Goal: Task Accomplishment & Management: Manage account settings

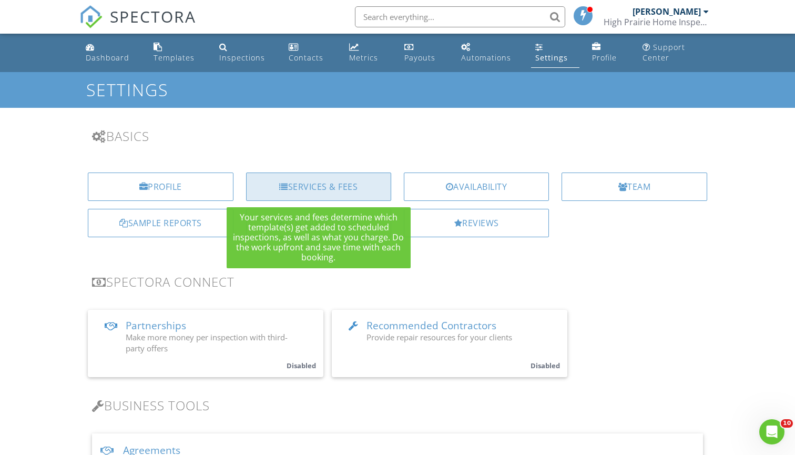
click at [343, 184] on div "Services & Fees" at bounding box center [318, 186] width 145 height 28
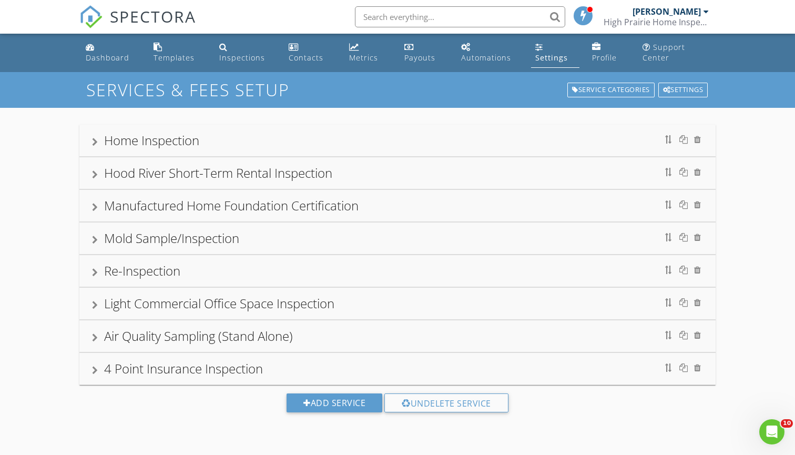
click at [605, 143] on div "Home Inspection" at bounding box center [397, 140] width 611 height 19
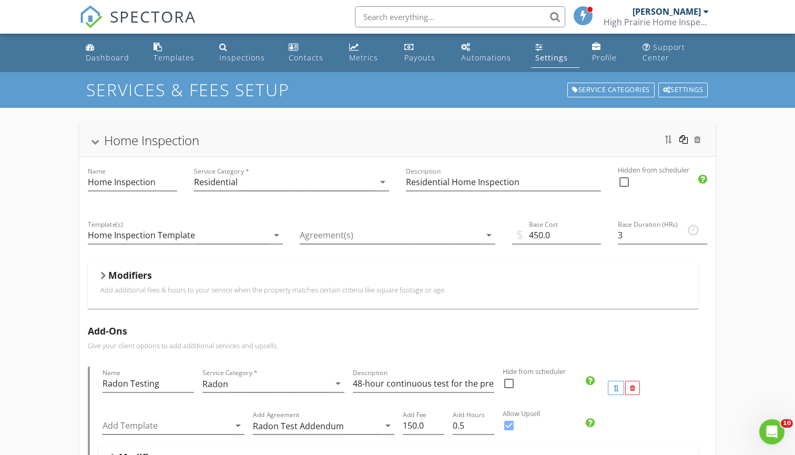
click at [682, 136] on div at bounding box center [683, 139] width 8 height 8
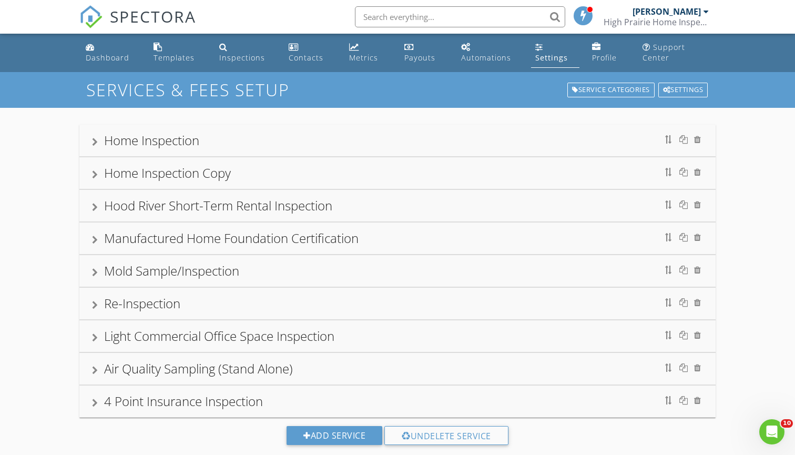
click at [441, 171] on div "Home Inspection Copy" at bounding box center [397, 172] width 611 height 19
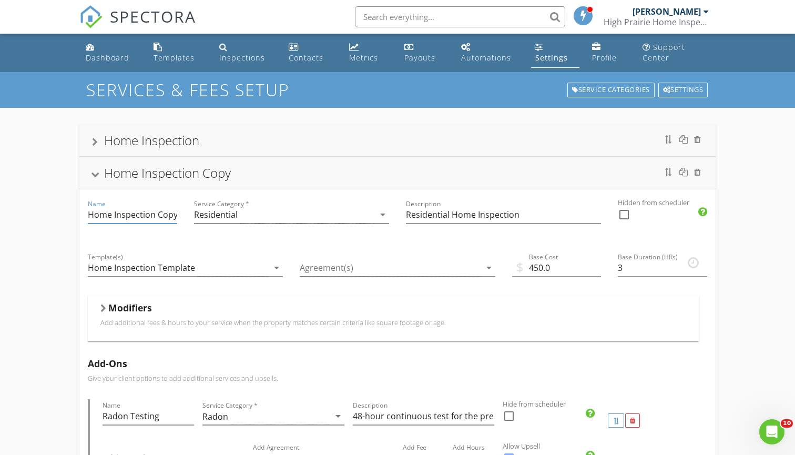
drag, startPoint x: 176, startPoint y: 213, endPoint x: 158, endPoint y: 214, distance: 17.4
click at [158, 214] on input "Home Inspection Copy" at bounding box center [132, 214] width 89 height 17
type input "Home Inspection (Pay At Close)"
click at [624, 214] on div at bounding box center [624, 214] width 18 height 18
checkbox input "true"
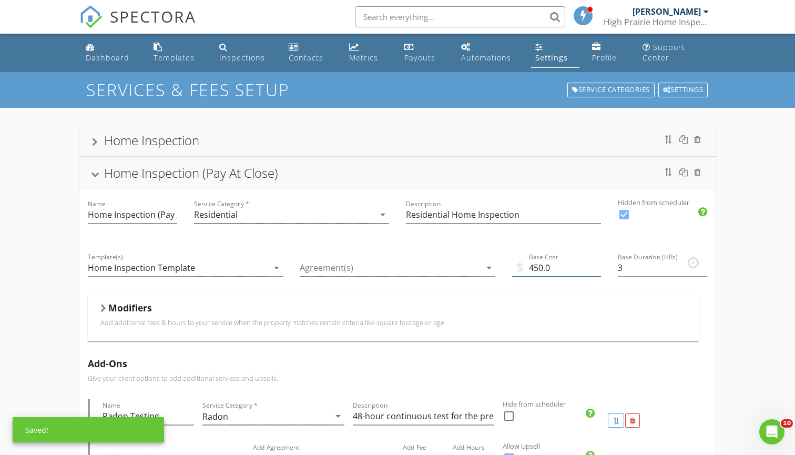
click at [543, 266] on input "450.0" at bounding box center [556, 267] width 89 height 17
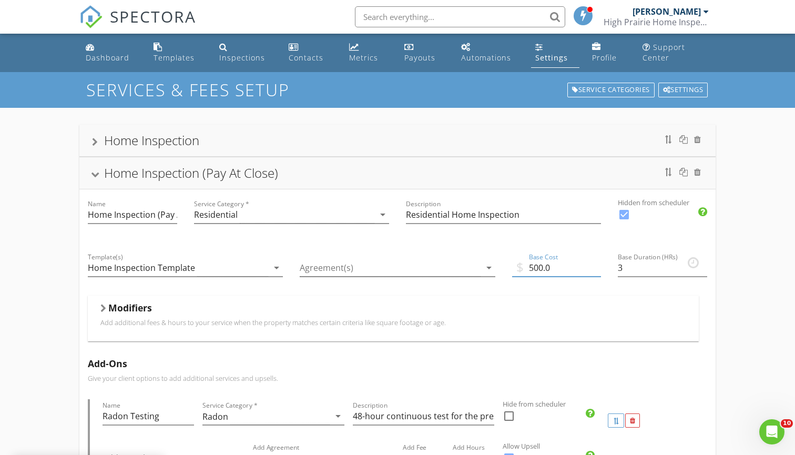
type input "500.0"
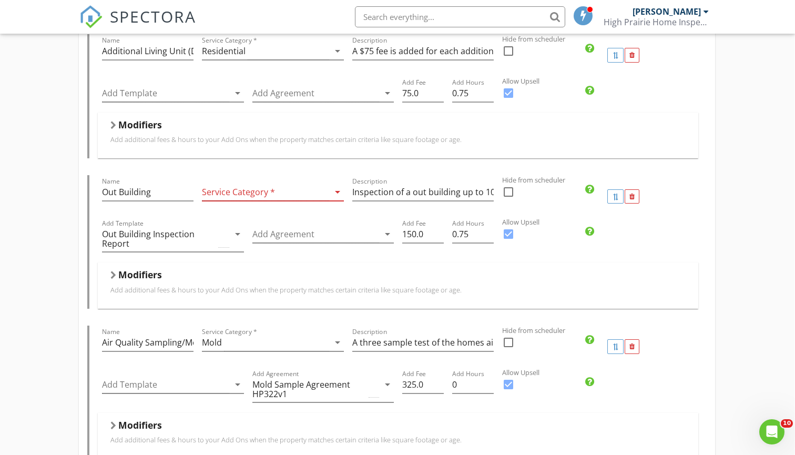
scroll to position [903, 1]
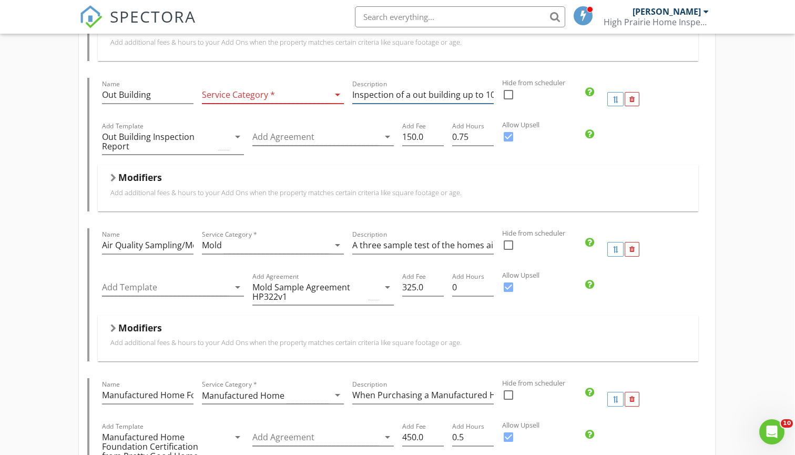
click at [481, 89] on input "Inspection of a out building up to 1000 sqft" at bounding box center [422, 94] width 141 height 17
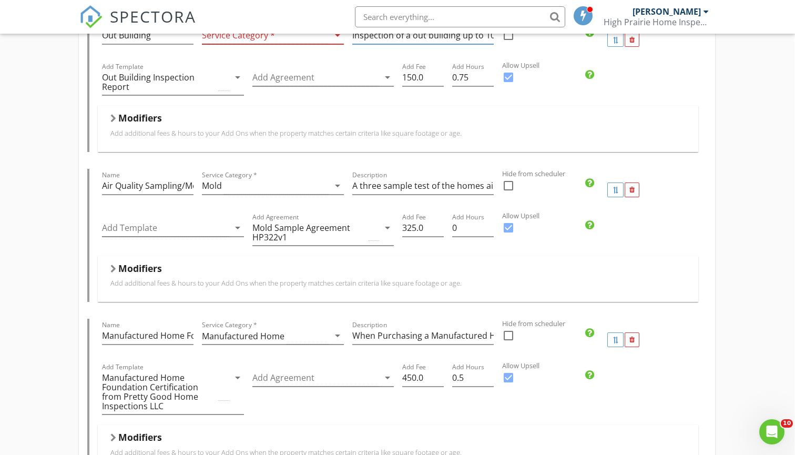
scroll to position [970, 1]
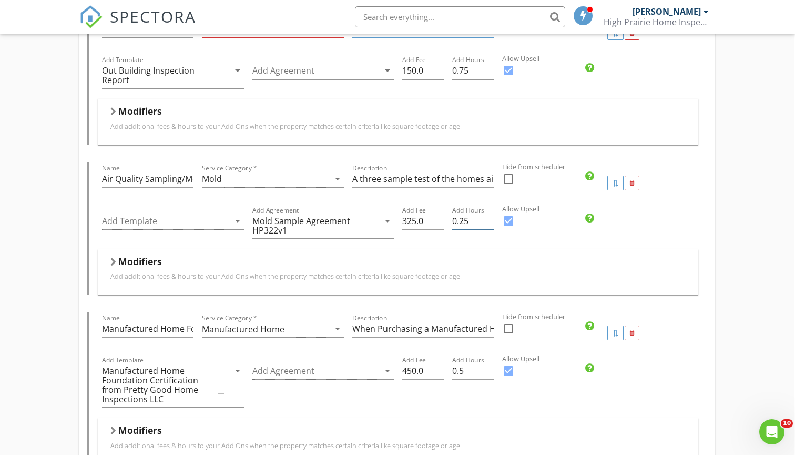
click at [489, 217] on input "0.25" at bounding box center [473, 220] width 42 height 17
click at [489, 217] on input "0.5" at bounding box center [473, 220] width 42 height 17
click at [489, 217] on input "0.75" at bounding box center [473, 220] width 42 height 17
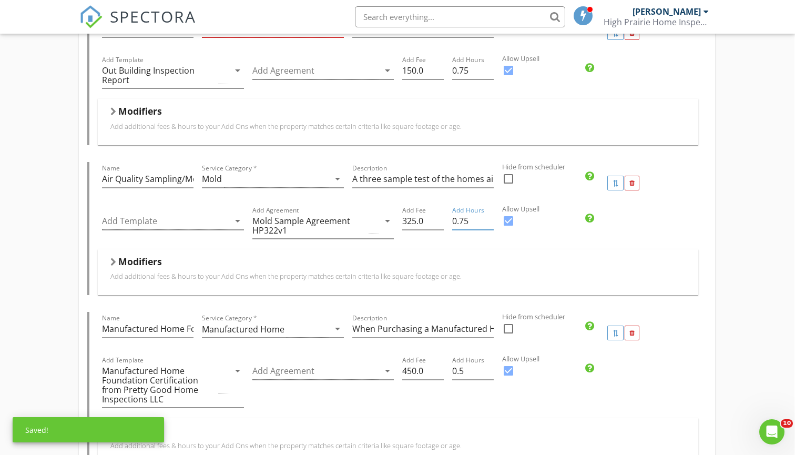
type input "0.5"
click at [489, 222] on input "0.5" at bounding box center [473, 220] width 42 height 17
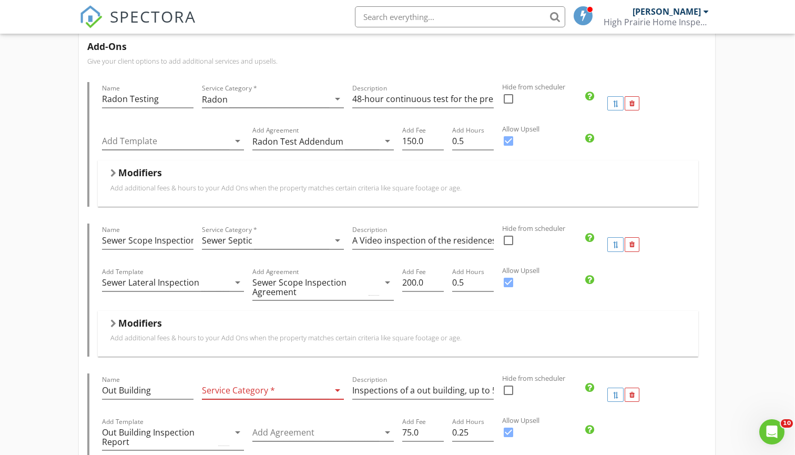
scroll to position [314, 1]
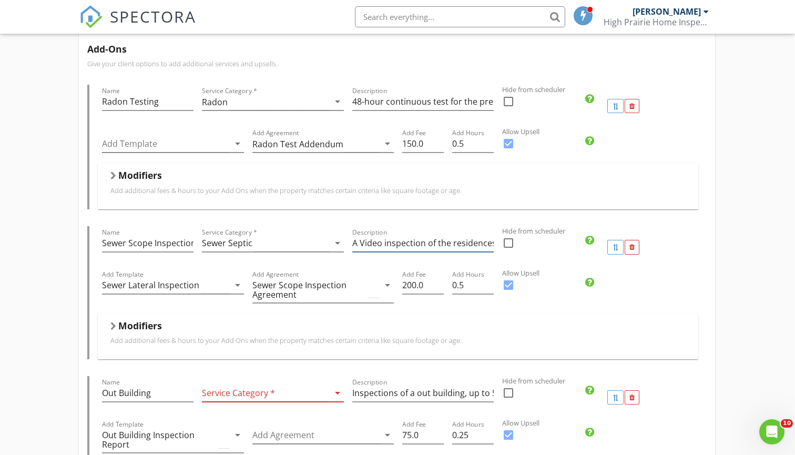
click at [464, 244] on input "A Video inspection of the residences sewer line, Requires accessible clean out." at bounding box center [422, 242] width 141 height 17
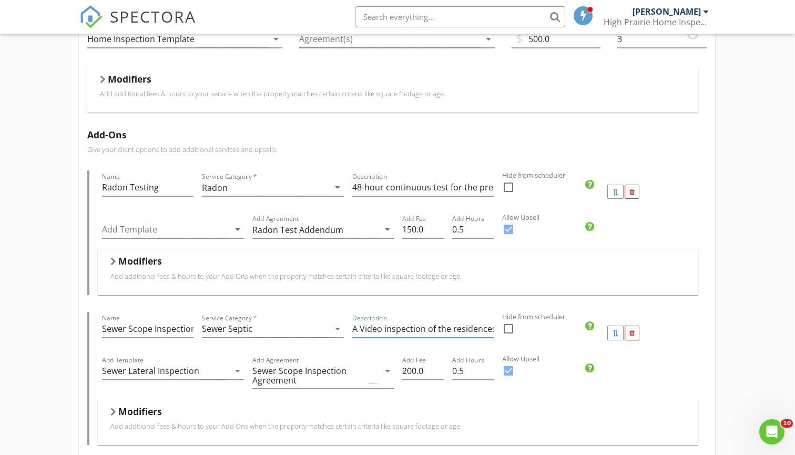
scroll to position [230, 1]
click at [236, 229] on icon "arrow_drop_down" at bounding box center [237, 228] width 13 height 13
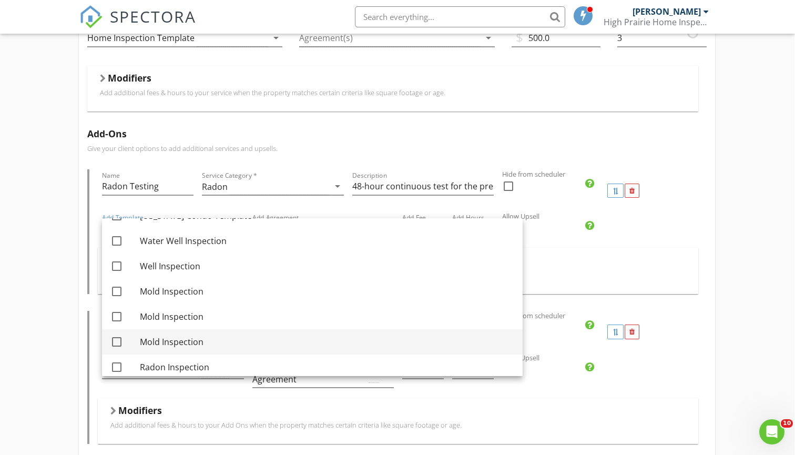
scroll to position [249, 0]
click at [233, 336] on div "Radon Inspection" at bounding box center [327, 339] width 374 height 13
checkbox input "true"
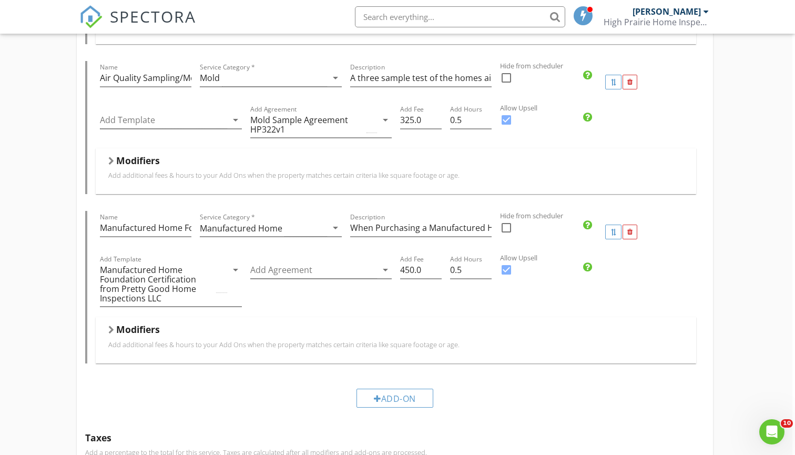
scroll to position [1081, 3]
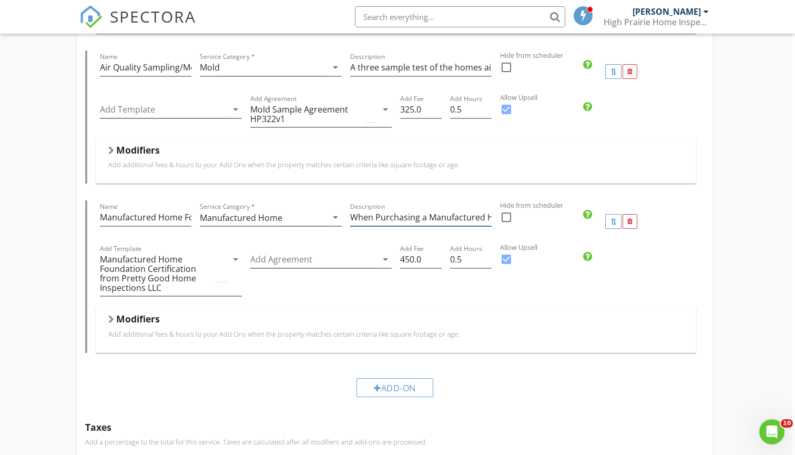
click at [401, 214] on input "When Purchasing a Manufactured Home, A foundation certification is typically re…" at bounding box center [420, 217] width 141 height 17
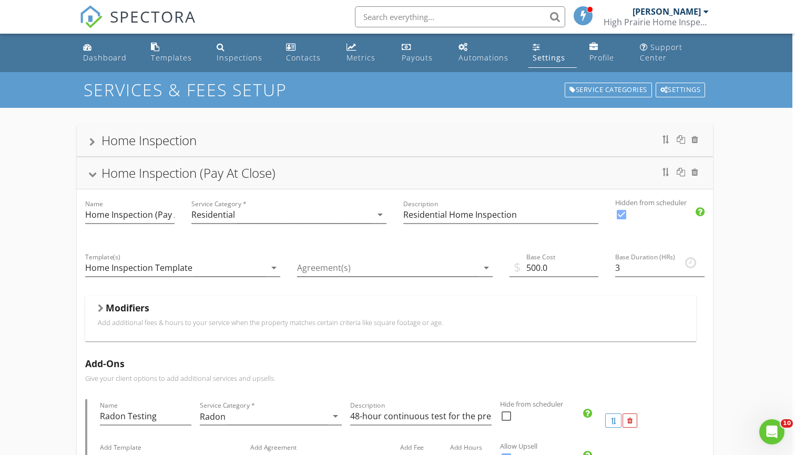
scroll to position [0, 3]
click at [622, 214] on div at bounding box center [621, 214] width 18 height 18
checkbox input "false"
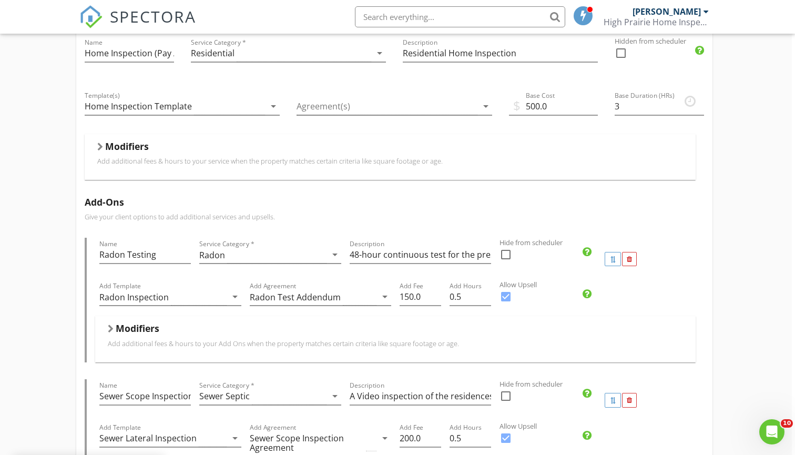
scroll to position [107, 3]
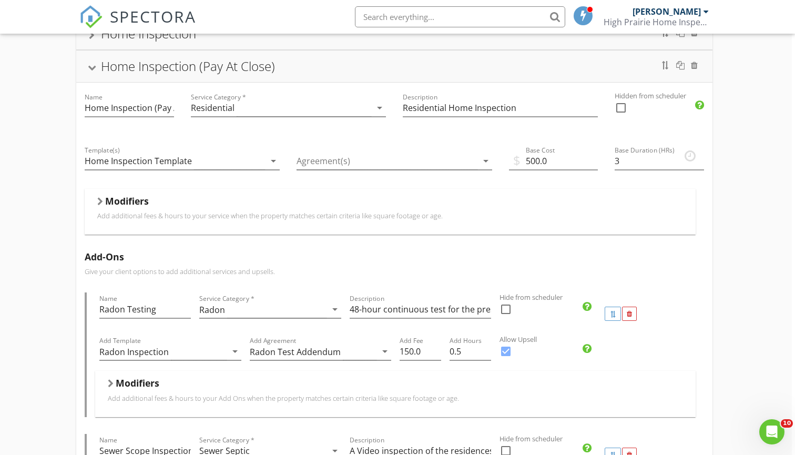
click at [111, 214] on p "Add additional fees & hours to your service when the property matches certain c…" at bounding box center [389, 215] width 585 height 8
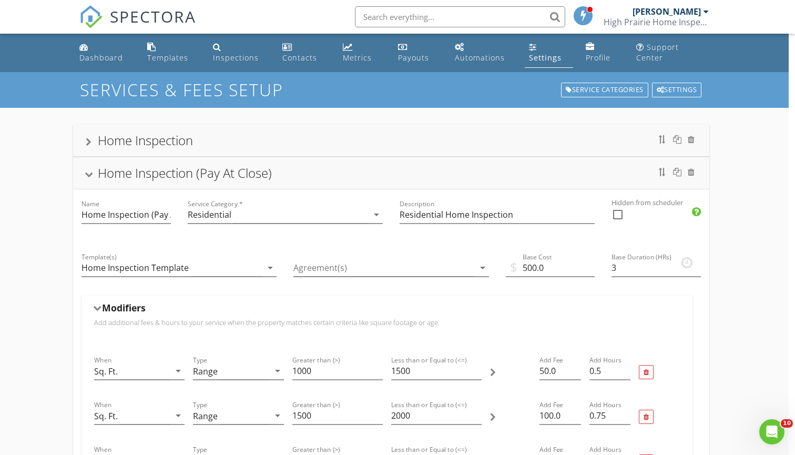
scroll to position [0, 6]
click at [89, 177] on div "Home Inspection (Pay At Close)" at bounding box center [391, 172] width 611 height 19
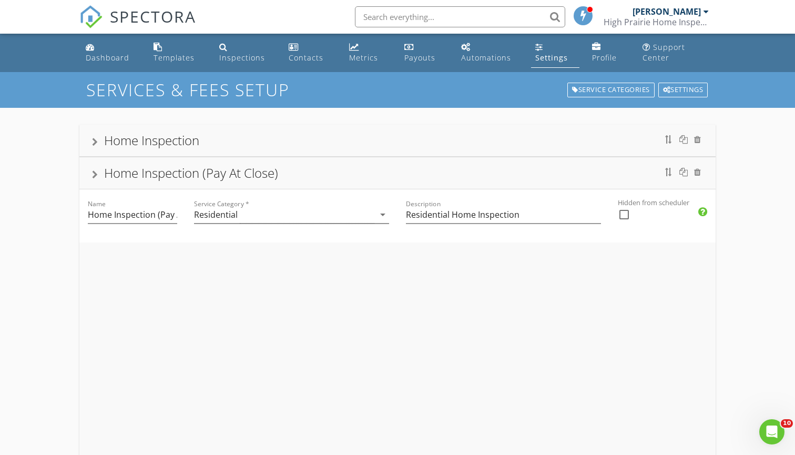
scroll to position [0, 0]
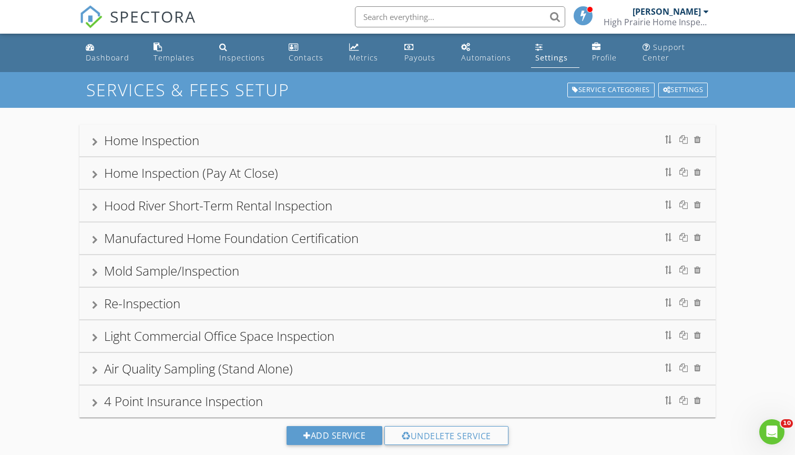
click at [95, 232] on div "Manufactured Home Foundation Certification" at bounding box center [397, 238] width 611 height 19
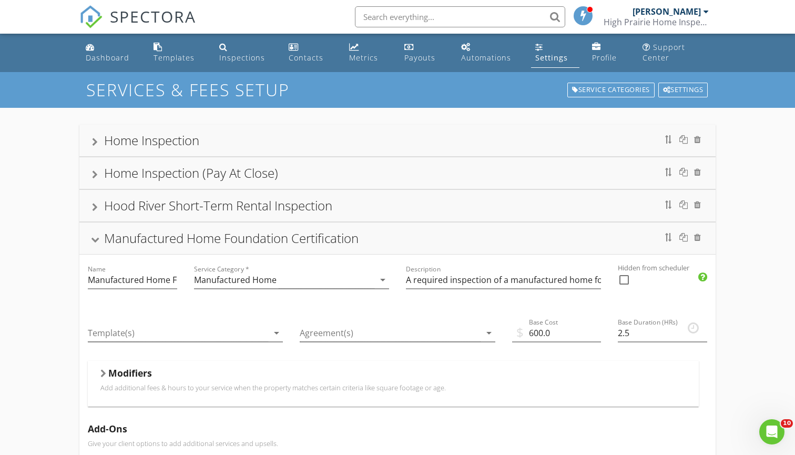
click at [91, 240] on div at bounding box center [95, 239] width 8 height 6
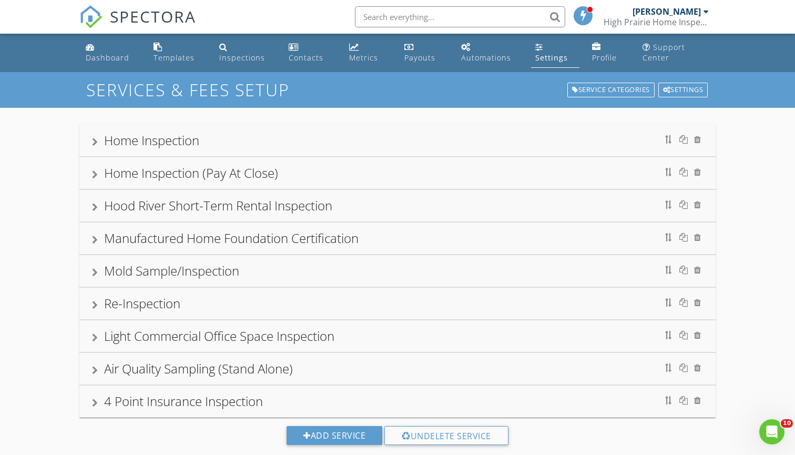
click at [150, 271] on div "Mold Sample/Inspection" at bounding box center [171, 270] width 135 height 17
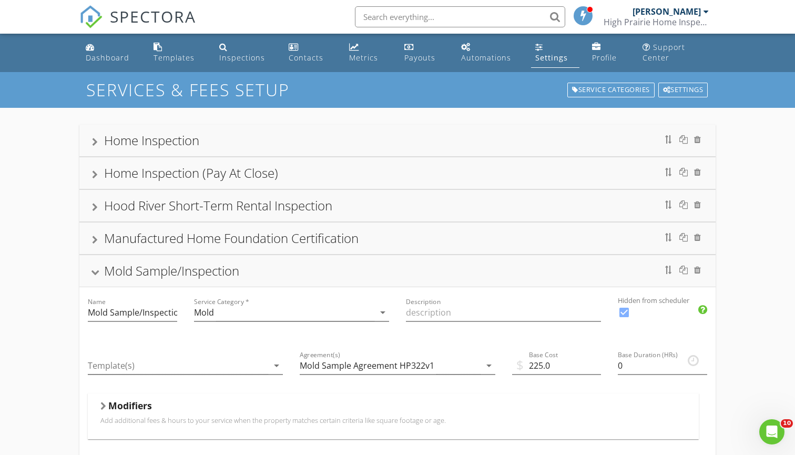
click at [148, 273] on div "Mold Sample/Inspection" at bounding box center [171, 270] width 135 height 17
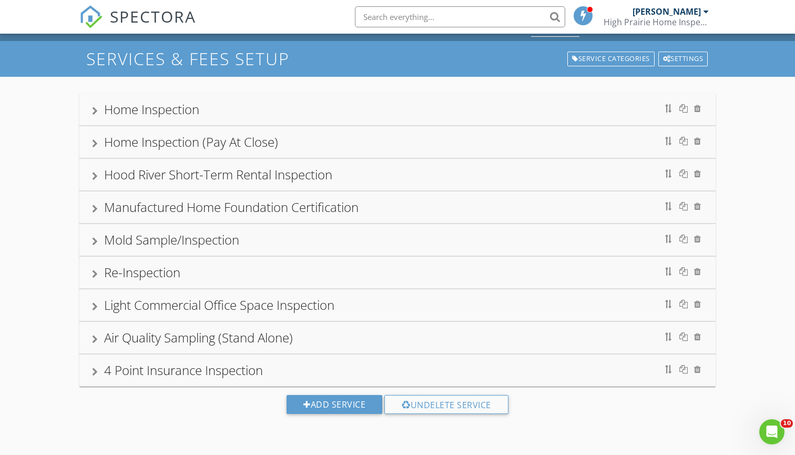
scroll to position [31, 0]
click at [169, 331] on div "Air Quality Sampling (Stand Alone)" at bounding box center [198, 336] width 189 height 17
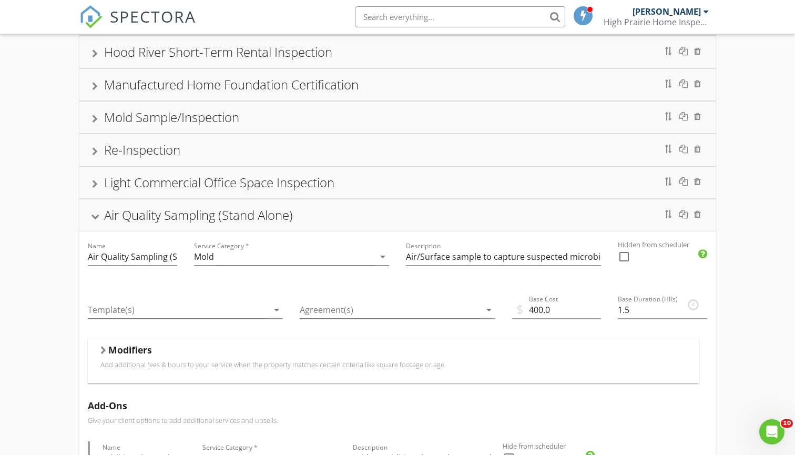
scroll to position [155, 0]
click at [542, 306] on input "400.0" at bounding box center [556, 308] width 89 height 17
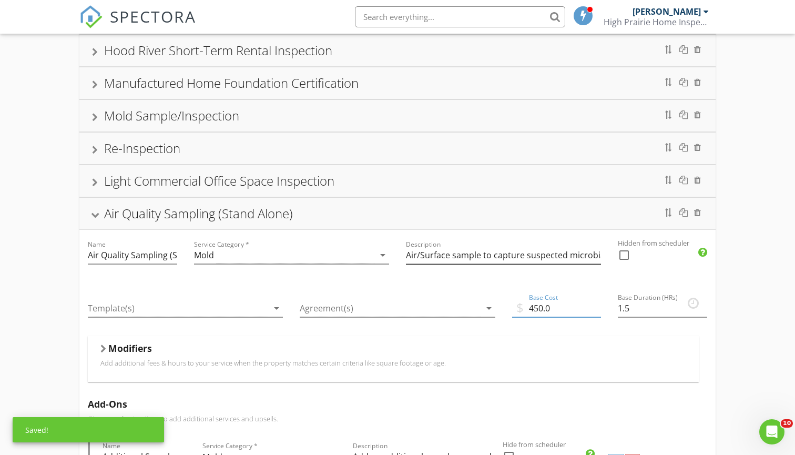
type input "450.0"
click at [506, 250] on input "Air/Surface sample to capture suspected microbial material for testing (2 sampl…" at bounding box center [503, 254] width 195 height 17
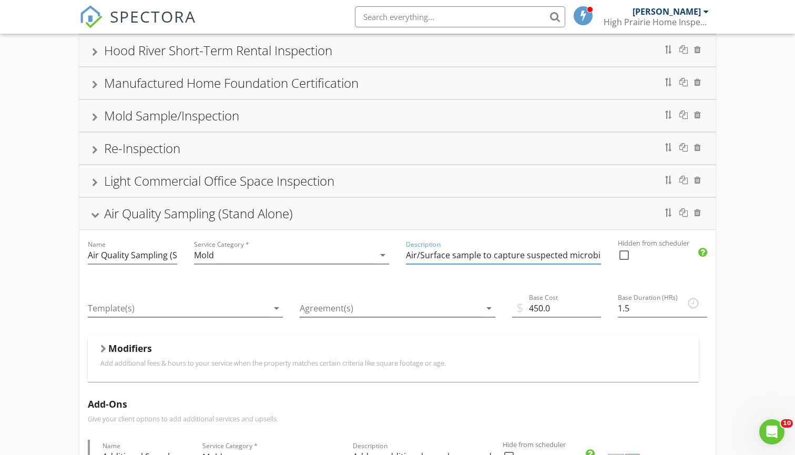
click at [526, 253] on input "Air/Surface sample to capture suspected microbial material for testing (2 sampl…" at bounding box center [503, 254] width 195 height 17
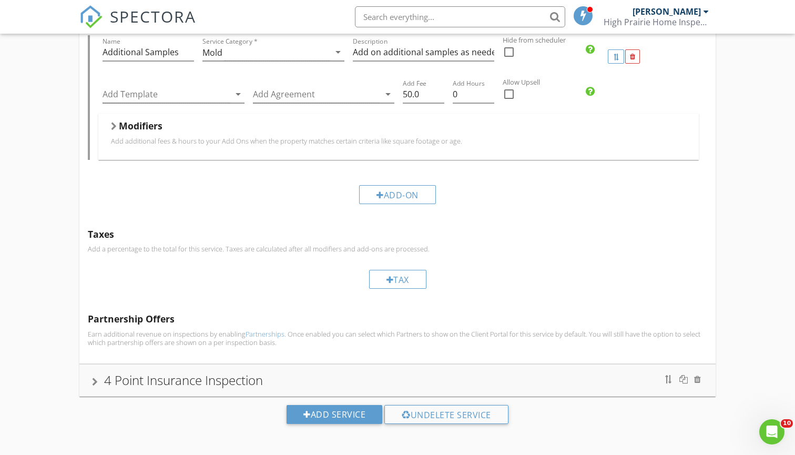
scroll to position [558, 0]
type input "Air/Surface sample to capture suspected microbial material for testing (3 sampl…"
click at [485, 342] on p "Earn additional revenue on inspections by enabling Partnerships . Once enabled …" at bounding box center [397, 339] width 619 height 17
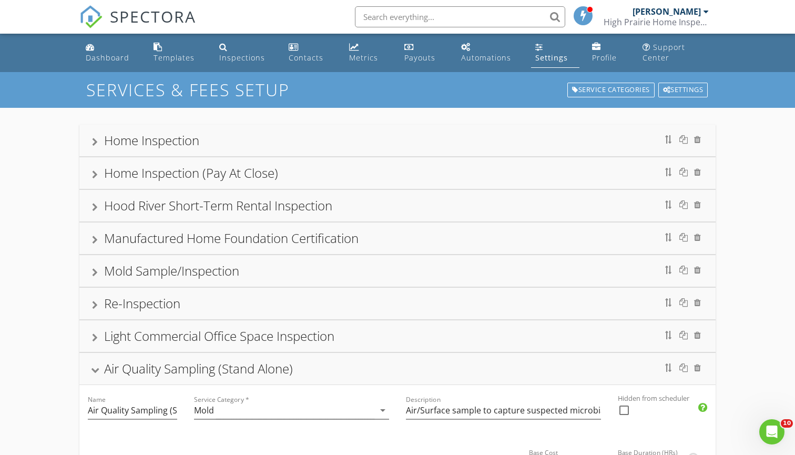
scroll to position [0, 0]
click at [96, 371] on div at bounding box center [95, 370] width 8 height 6
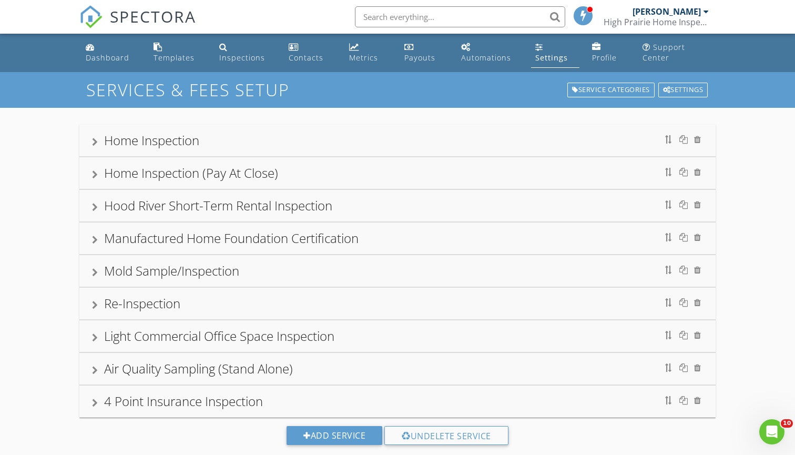
click at [97, 170] on div at bounding box center [95, 174] width 6 height 8
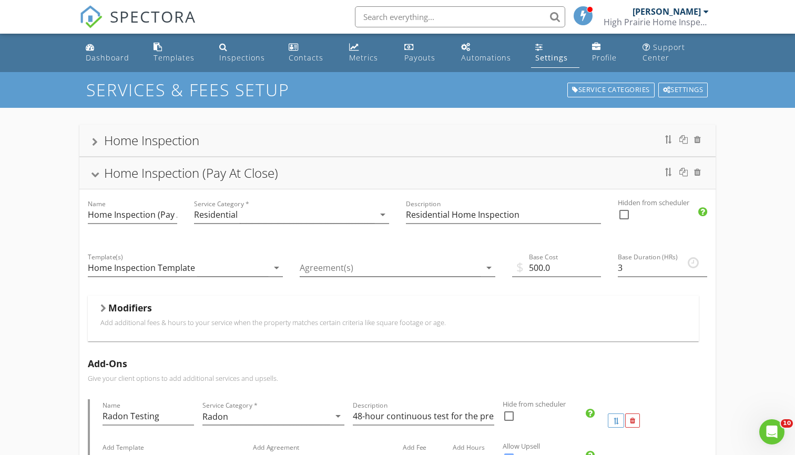
click at [624, 216] on div at bounding box center [624, 214] width 18 height 18
checkbox input "true"
click at [560, 59] on div "Settings" at bounding box center [551, 58] width 33 height 10
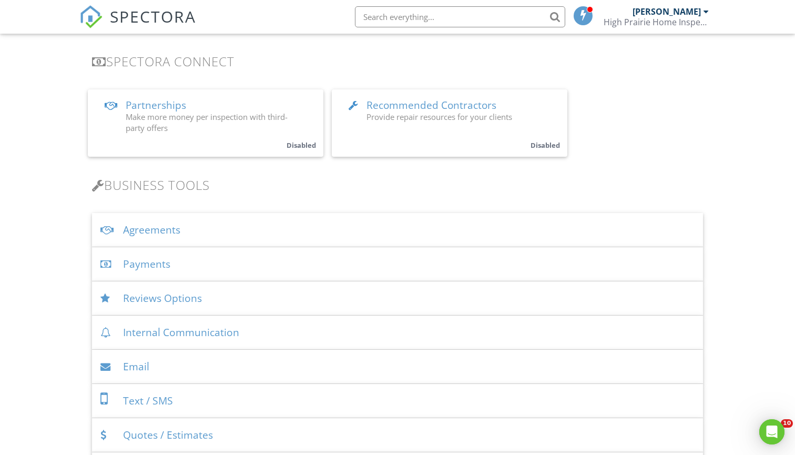
click at [282, 265] on div "Payments" at bounding box center [397, 264] width 611 height 34
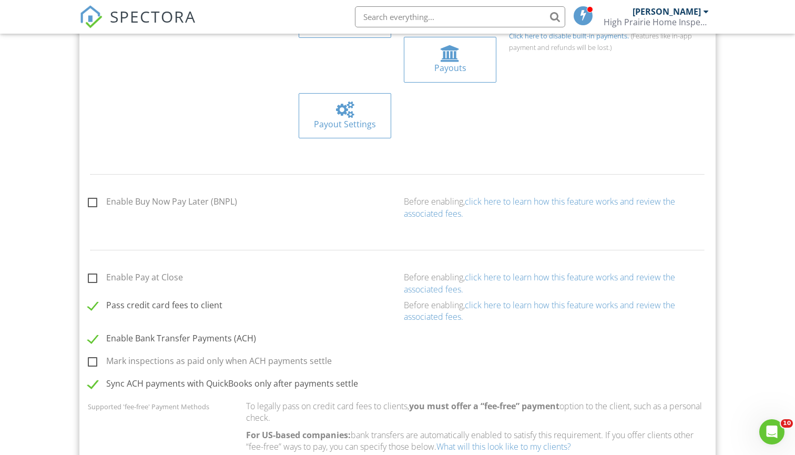
scroll to position [545, 0]
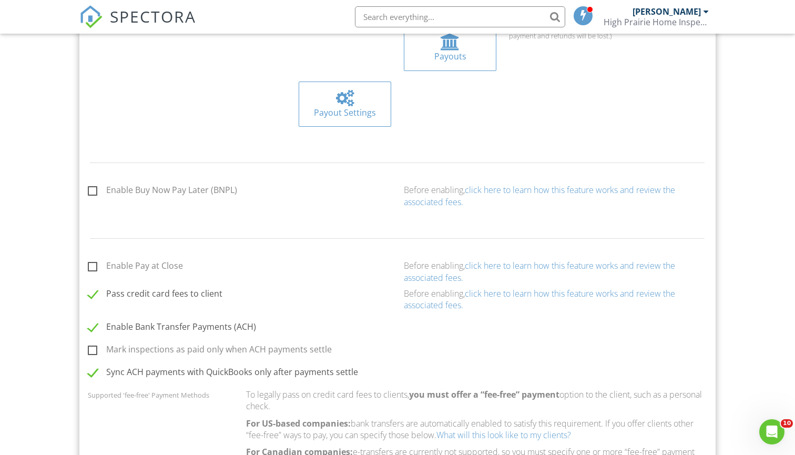
click at [91, 261] on label "Enable Pay at Close" at bounding box center [135, 267] width 95 height 13
click at [91, 264] on input "Enable Pay at Close" at bounding box center [91, 267] width 7 height 7
checkbox input "true"
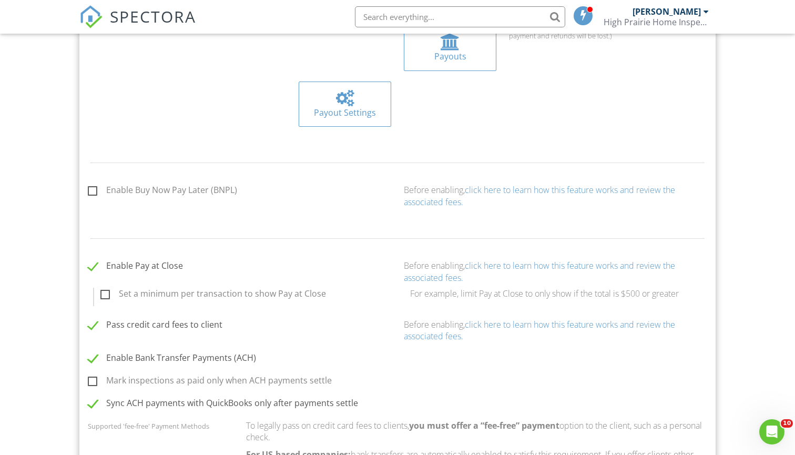
click at [106, 289] on label "Set a minimum per transaction to show Pay at Close" at bounding box center [212, 295] width 225 height 13
click at [106, 292] on input "Set a minimum per transaction to show Pay at Close" at bounding box center [103, 295] width 7 height 7
checkbox input "true"
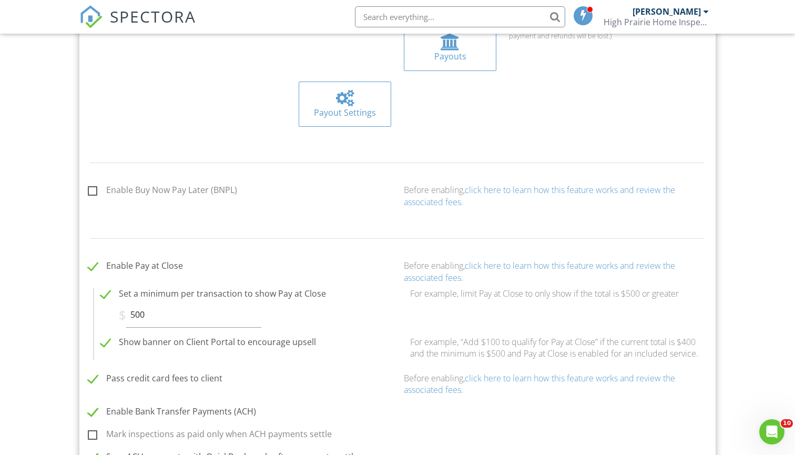
click at [106, 289] on label "Set a minimum per transaction to show Pay at Close" at bounding box center [212, 295] width 225 height 13
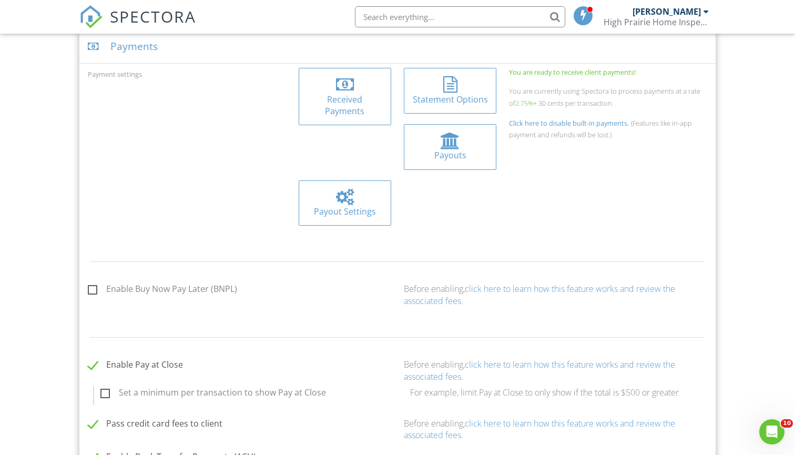
scroll to position [498, 0]
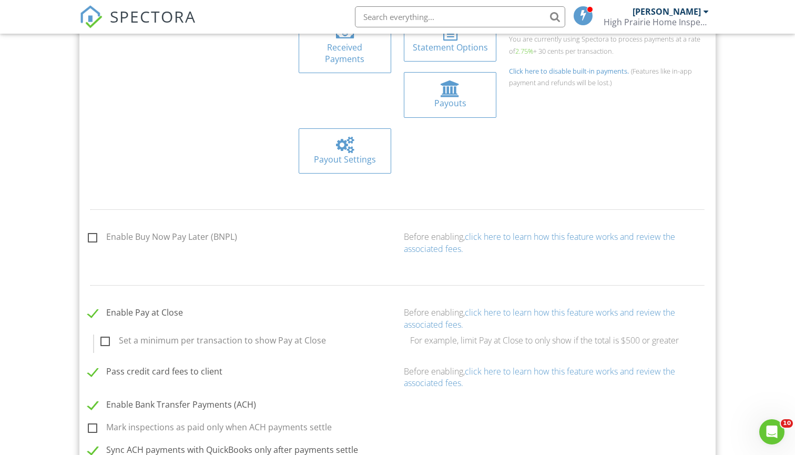
click at [104, 335] on label "Set a minimum per transaction to show Pay at Close" at bounding box center [212, 341] width 225 height 13
click at [104, 338] on input "Set a minimum per transaction to show Pay at Close" at bounding box center [103, 341] width 7 height 7
checkbox input "true"
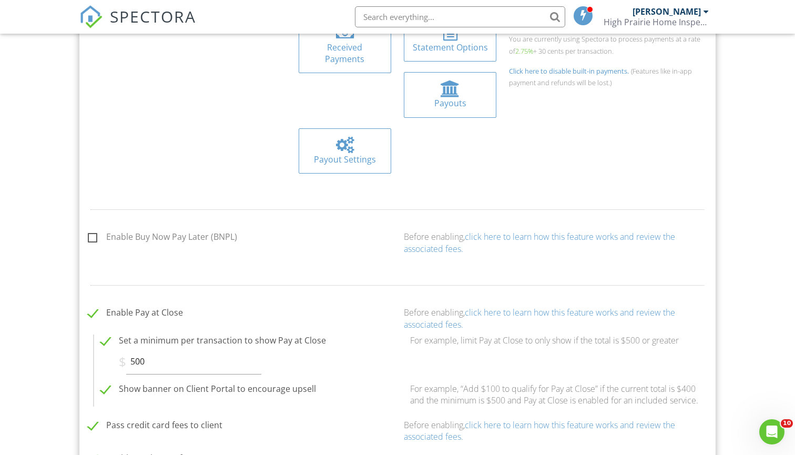
click at [104, 335] on label "Set a minimum per transaction to show Pay at Close" at bounding box center [212, 341] width 225 height 13
checkbox input "false"
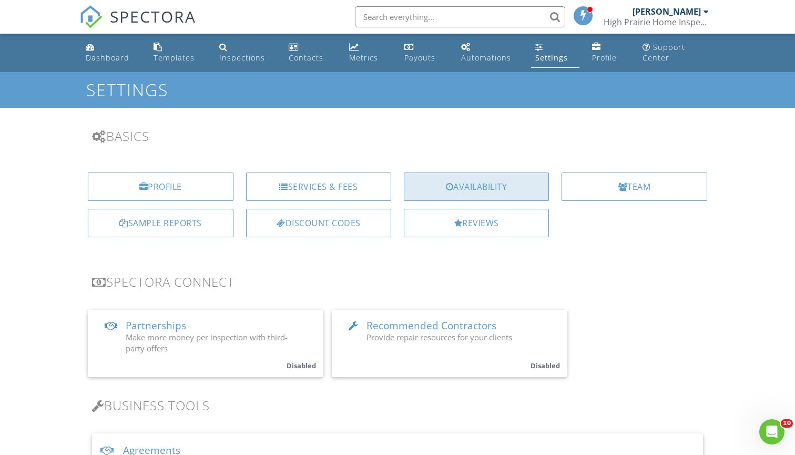
scroll to position [0, 0]
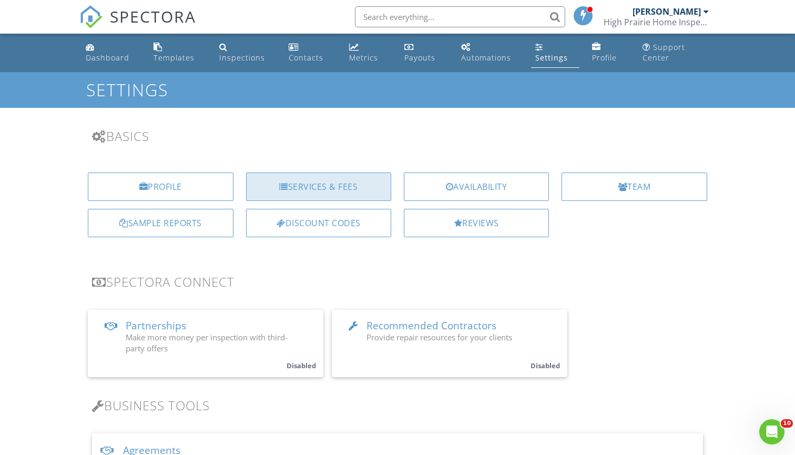
click at [353, 190] on div "Services & Fees" at bounding box center [318, 186] width 145 height 28
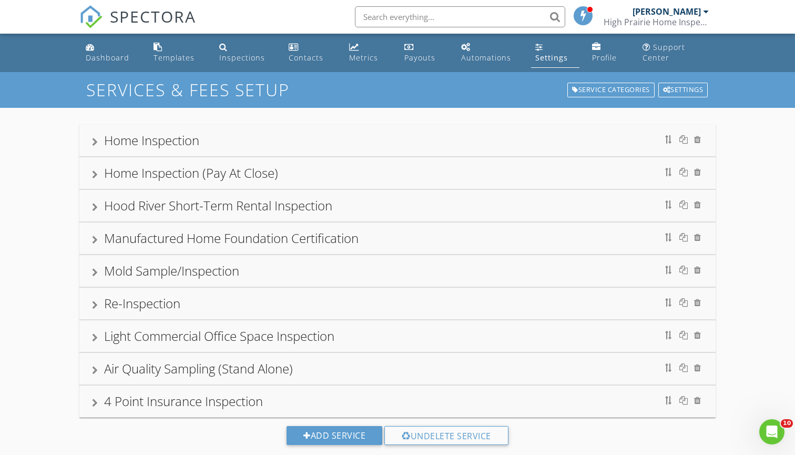
click at [503, 132] on div "Home Inspection" at bounding box center [397, 140] width 611 height 19
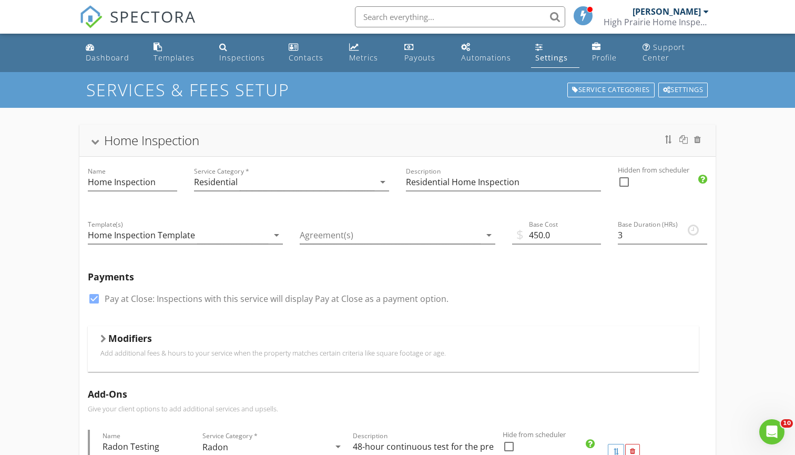
click at [97, 294] on div at bounding box center [94, 299] width 18 height 18
checkbox input "false"
click at [95, 144] on div "Home Inspection" at bounding box center [397, 140] width 611 height 19
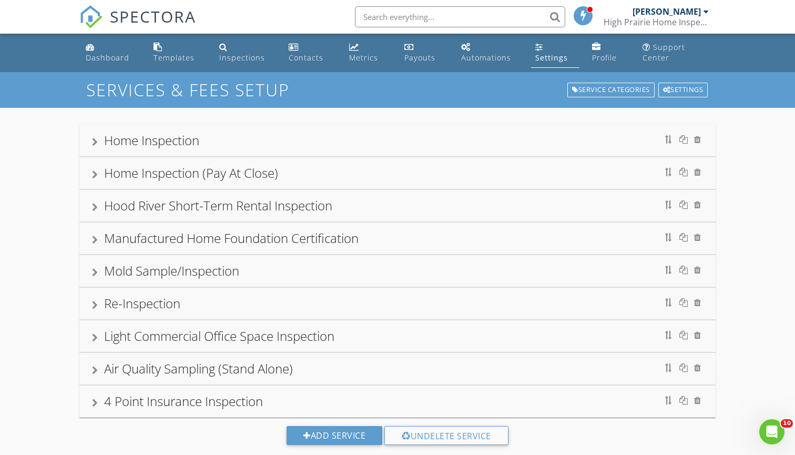
click at [122, 172] on div "Home Inspection (Pay At Close)" at bounding box center [191, 172] width 174 height 17
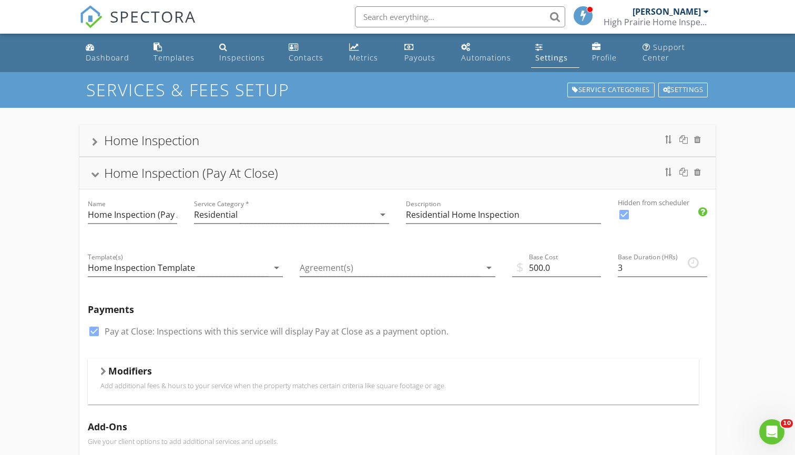
click at [94, 173] on div at bounding box center [95, 174] width 8 height 6
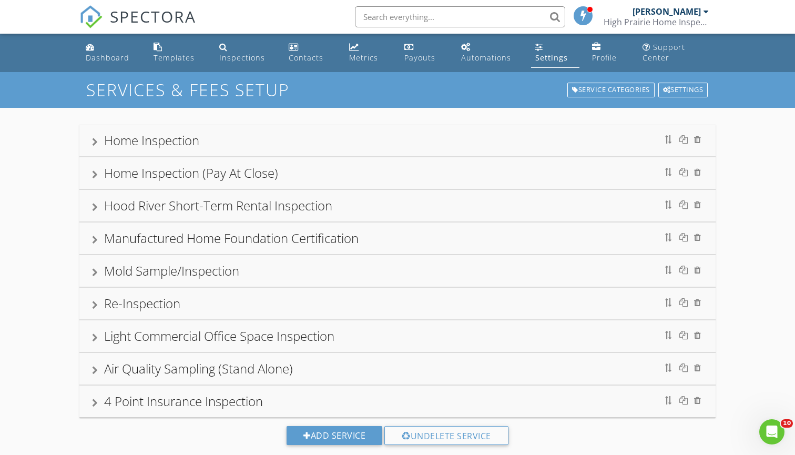
click at [120, 207] on div "Hood River Short-Term Rental Inspection" at bounding box center [218, 205] width 228 height 17
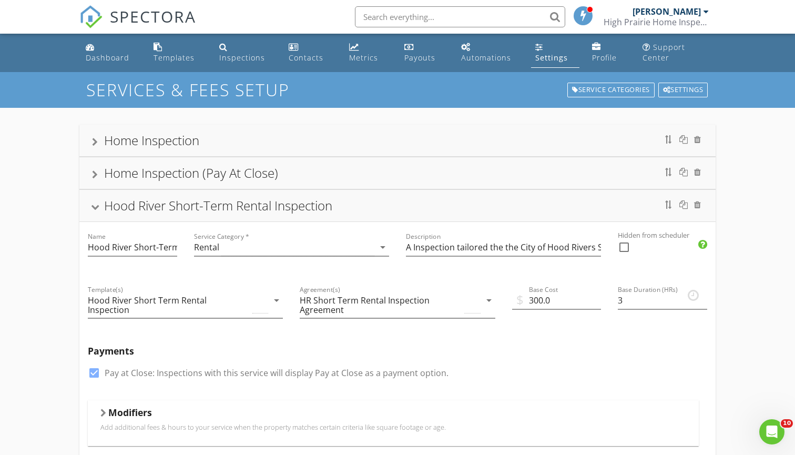
click at [97, 368] on div at bounding box center [94, 373] width 18 height 18
checkbox input "false"
click at [97, 201] on div "Hood River Short-Term Rental Inspection" at bounding box center [397, 205] width 611 height 19
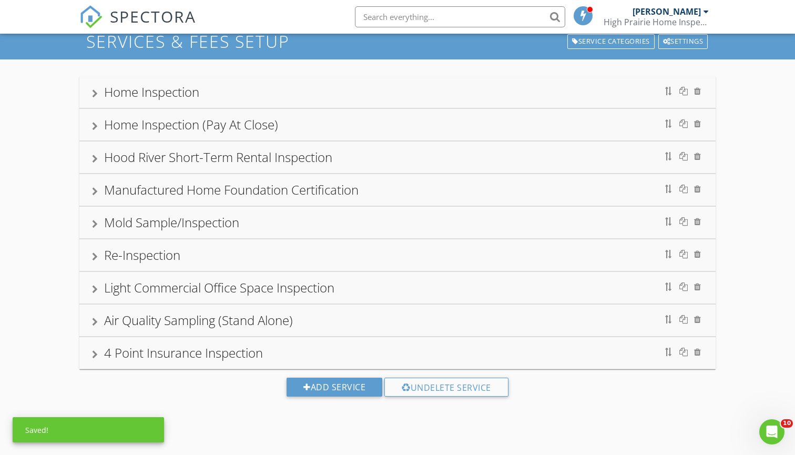
scroll to position [52, 0]
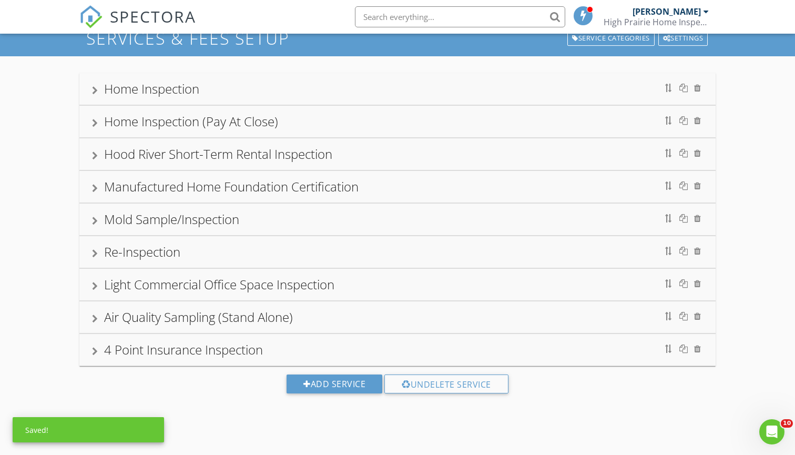
click at [124, 184] on div "Manufactured Home Foundation Certification" at bounding box center [231, 186] width 254 height 17
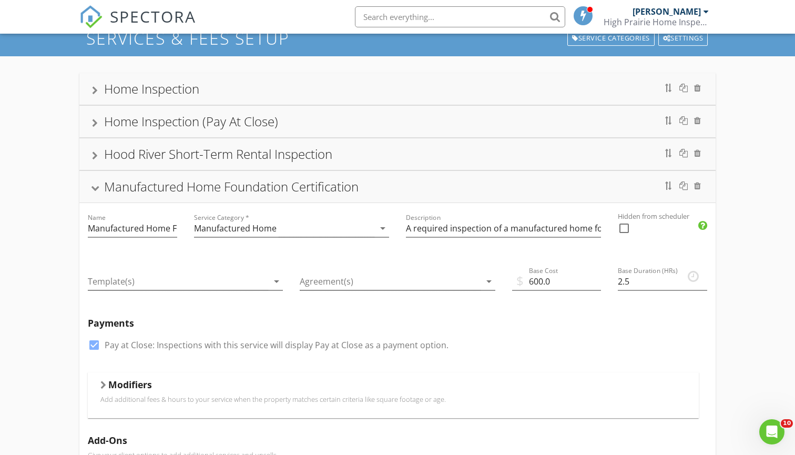
click at [96, 345] on div at bounding box center [94, 345] width 18 height 18
checkbox input "false"
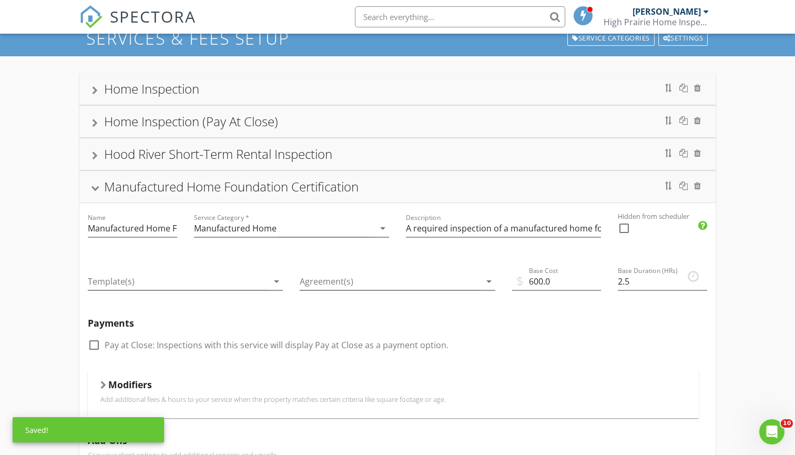
click at [624, 229] on div at bounding box center [624, 228] width 18 height 18
checkbox input "true"
click at [96, 183] on div "Manufactured Home Foundation Certification" at bounding box center [397, 186] width 611 height 19
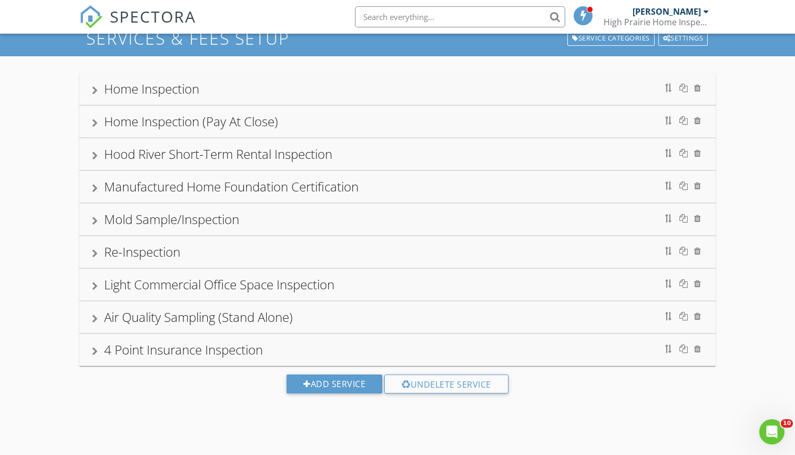
click at [139, 219] on div "Mold Sample/Inspection" at bounding box center [171, 218] width 135 height 17
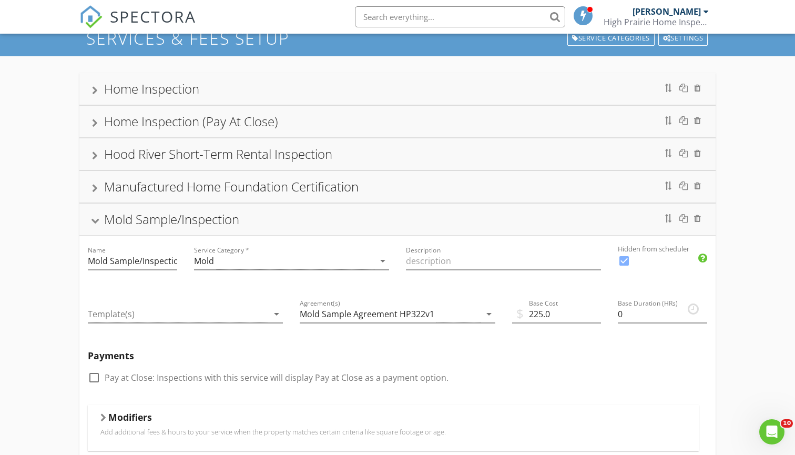
click at [94, 223] on div "Mold Sample/Inspection" at bounding box center [397, 219] width 611 height 19
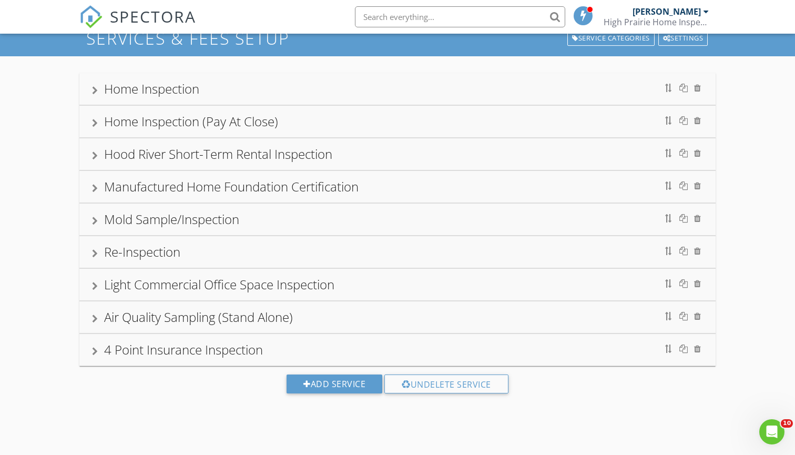
click at [94, 255] on div at bounding box center [95, 253] width 6 height 8
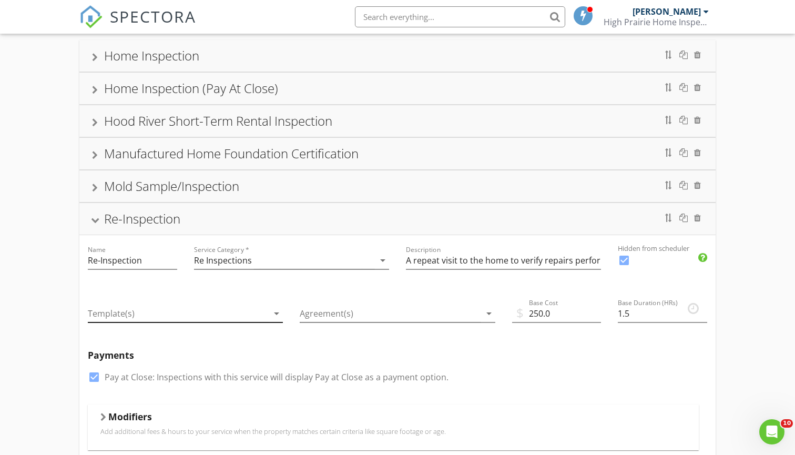
scroll to position [95, 0]
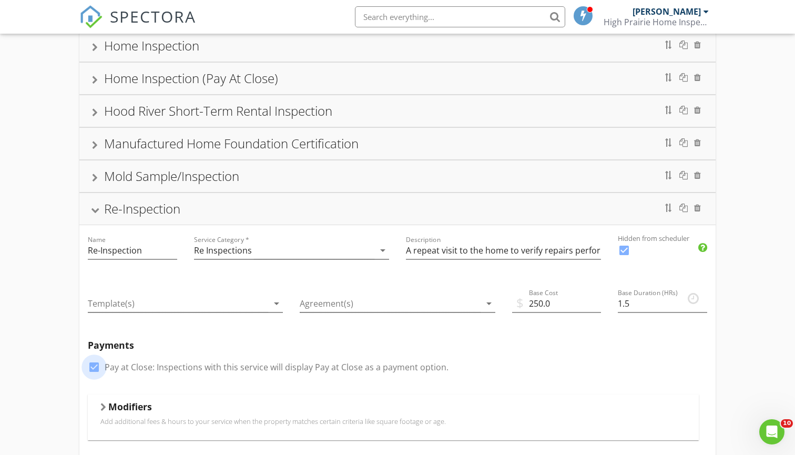
click at [92, 368] on div at bounding box center [94, 367] width 18 height 18
checkbox input "false"
click at [92, 204] on div "Re-Inspection" at bounding box center [397, 208] width 611 height 19
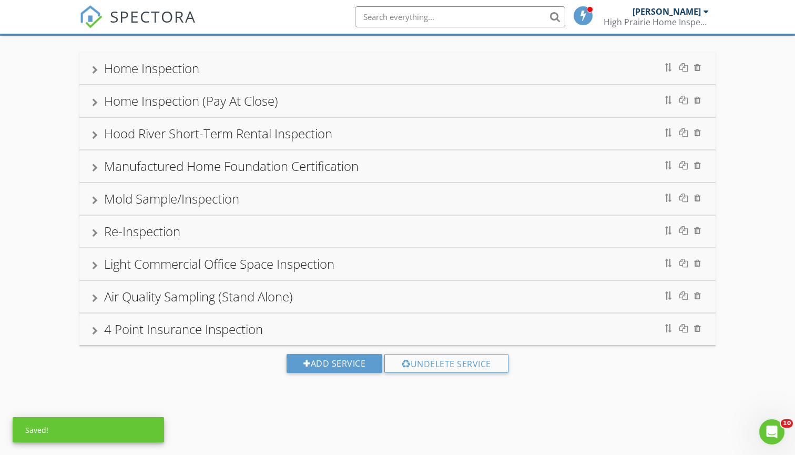
scroll to position [71, 0]
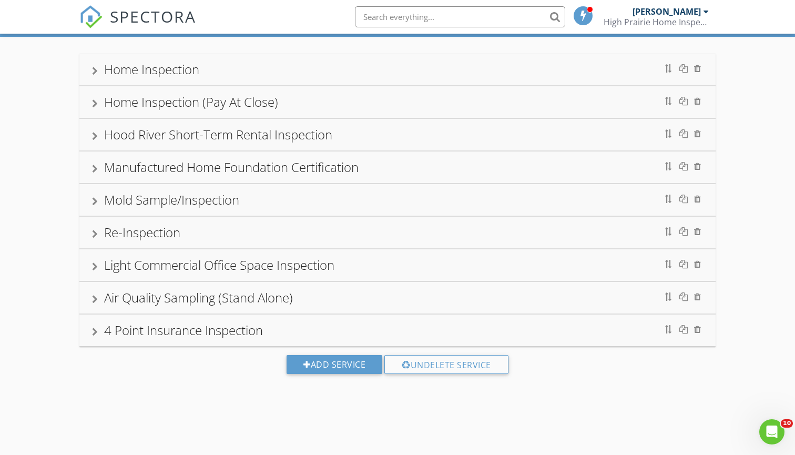
click at [124, 286] on div "Air Quality Sampling (Stand Alone)" at bounding box center [397, 298] width 636 height 32
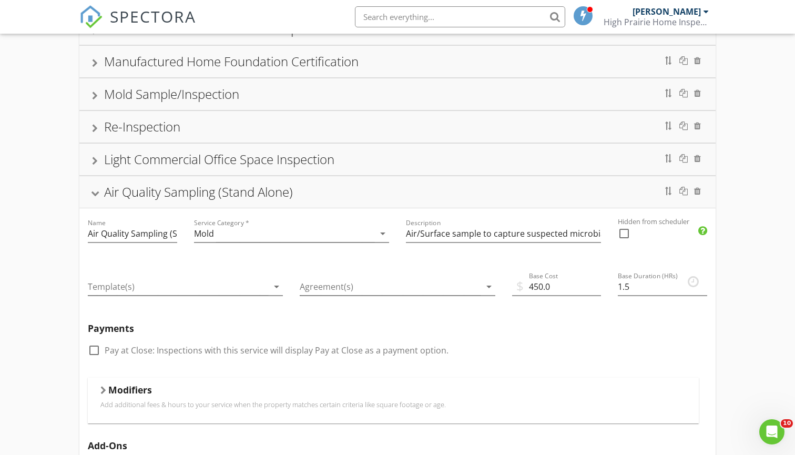
scroll to position [185, 0]
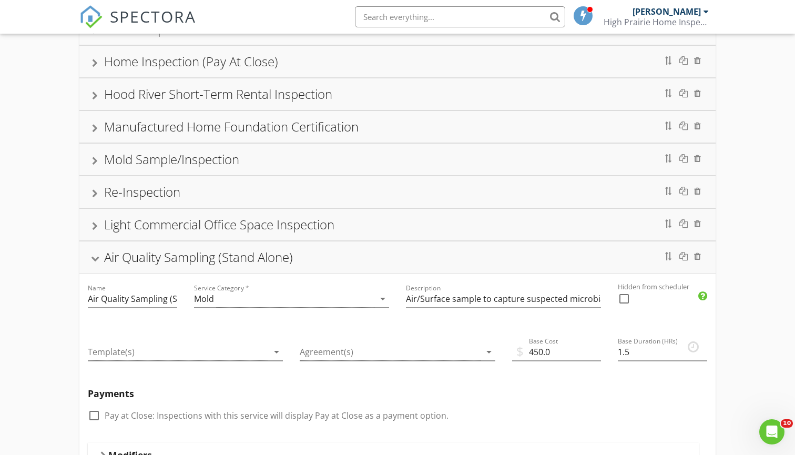
click at [94, 255] on div at bounding box center [95, 258] width 8 height 6
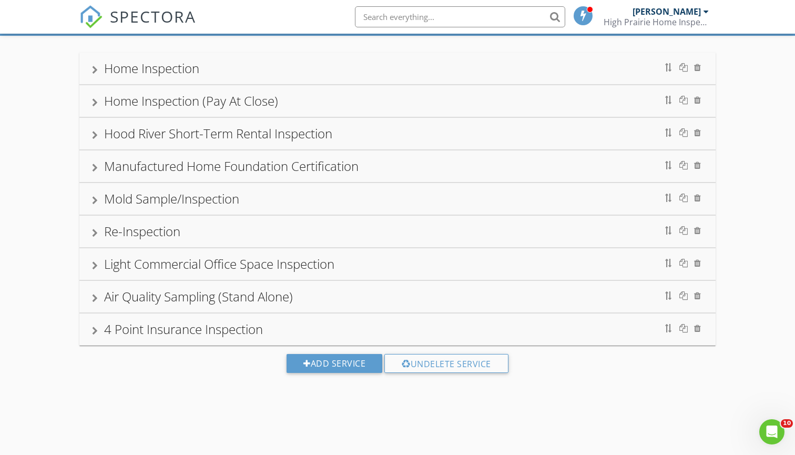
scroll to position [71, 0]
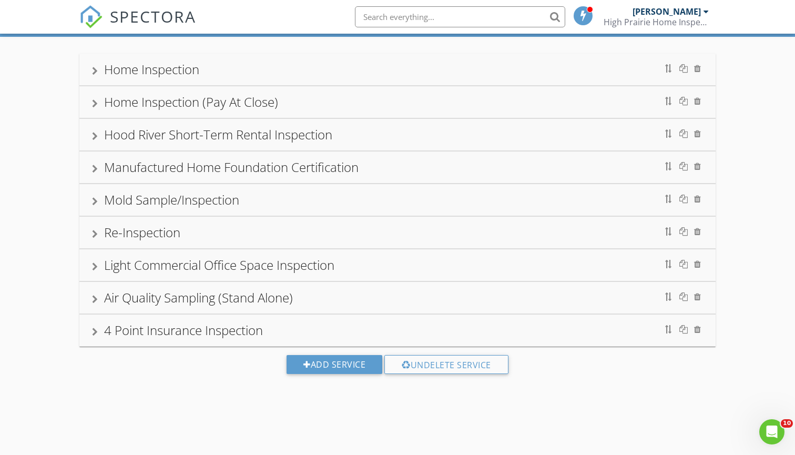
click at [115, 327] on div "4 Point Insurance Inspection" at bounding box center [183, 329] width 159 height 17
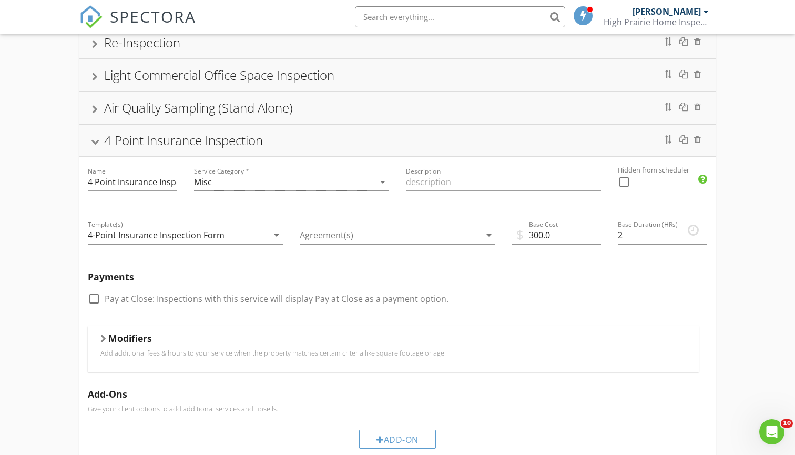
scroll to position [264, 0]
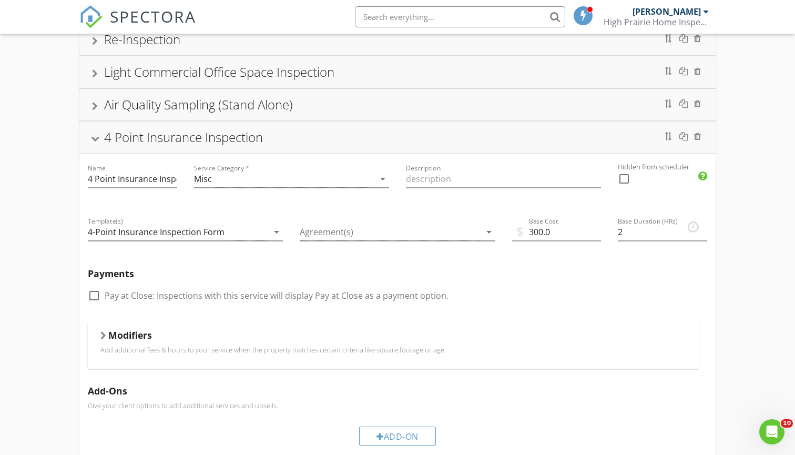
click at [115, 139] on div "4 Point Insurance Inspection" at bounding box center [183, 136] width 159 height 17
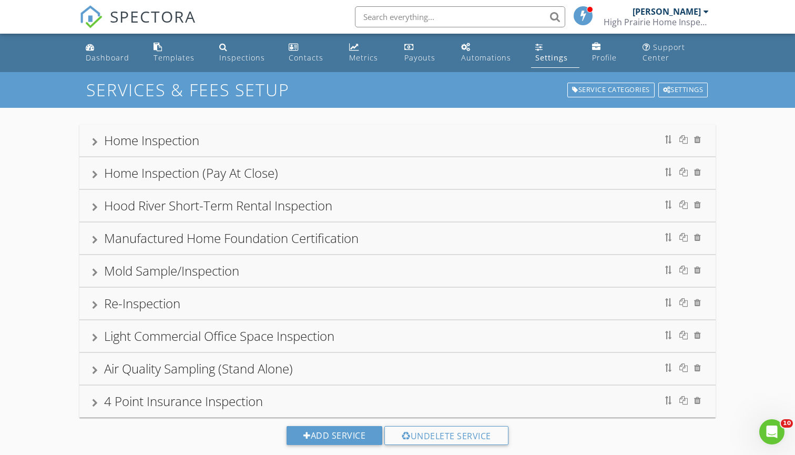
scroll to position [0, 0]
click at [211, 161] on div "Home Inspection (Pay At Close)" at bounding box center [397, 173] width 636 height 32
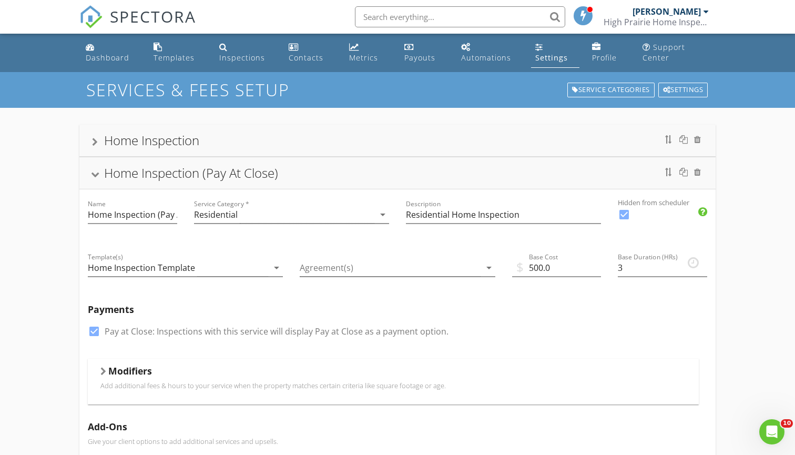
click at [623, 212] on div at bounding box center [624, 214] width 18 height 18
click at [626, 211] on div at bounding box center [624, 214] width 18 height 18
checkbox input "true"
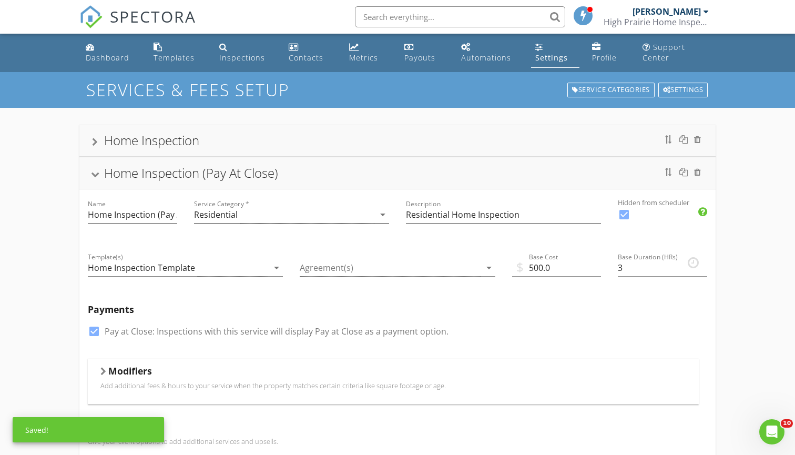
click at [427, 143] on div "Home Inspection" at bounding box center [397, 140] width 611 height 19
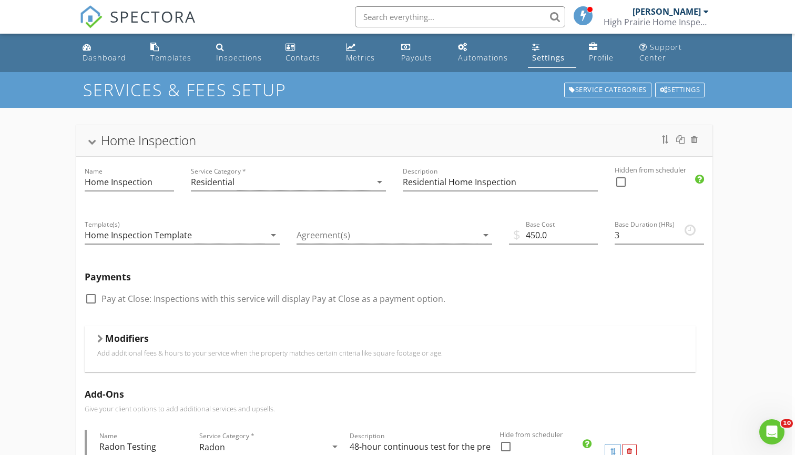
scroll to position [0, 3]
